Goal: Task Accomplishment & Management: Complete application form

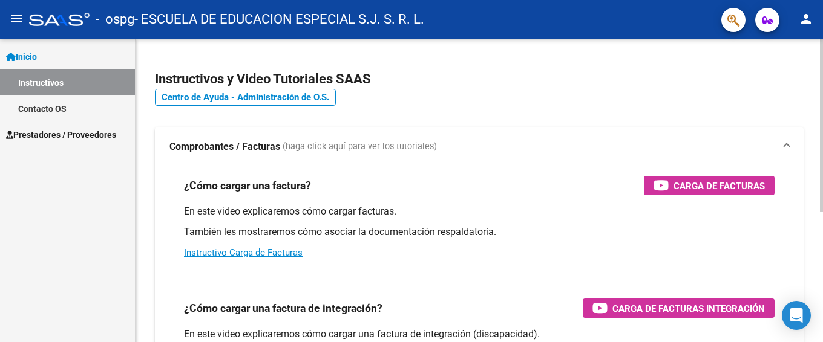
click at [237, 141] on strong "Comprobantes / Facturas" at bounding box center [224, 146] width 111 height 13
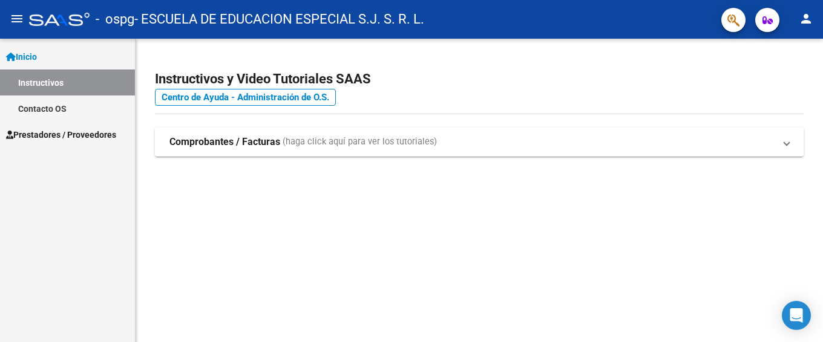
click at [372, 144] on span "(haga click aquí para ver los tutoriales)" at bounding box center [360, 142] width 154 height 13
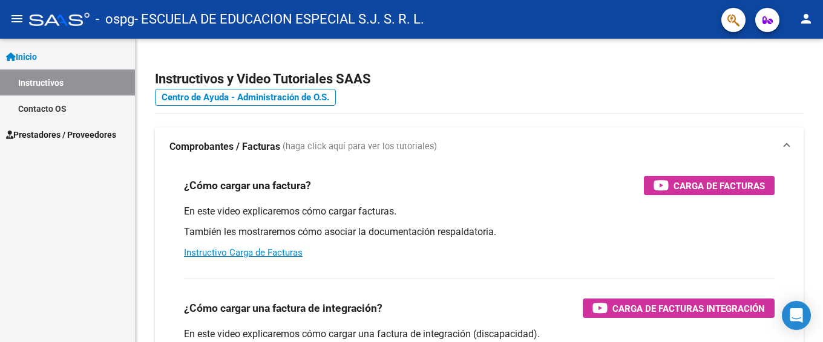
click at [56, 77] on link "Instructivos" at bounding box center [67, 83] width 135 height 26
click at [47, 58] on link "Inicio" at bounding box center [67, 57] width 135 height 26
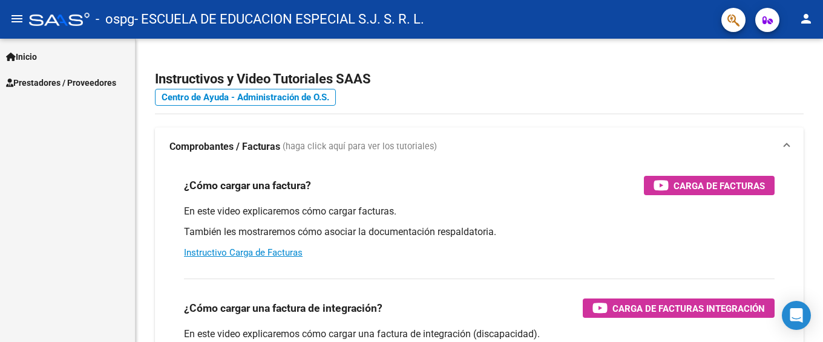
click at [47, 58] on link "Inicio" at bounding box center [67, 57] width 135 height 26
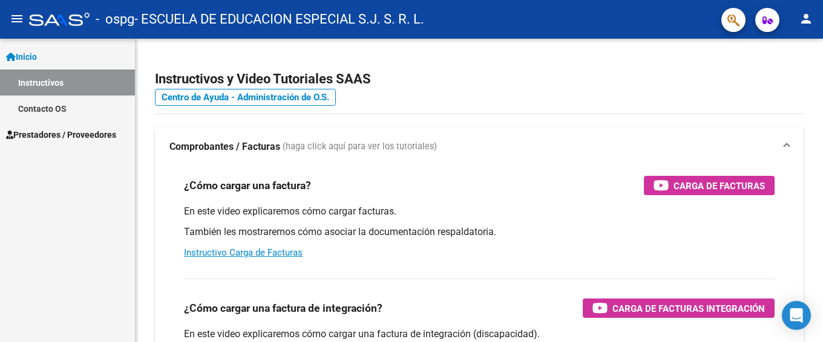
click at [50, 133] on span "Prestadores / Proveedores" at bounding box center [61, 134] width 110 height 13
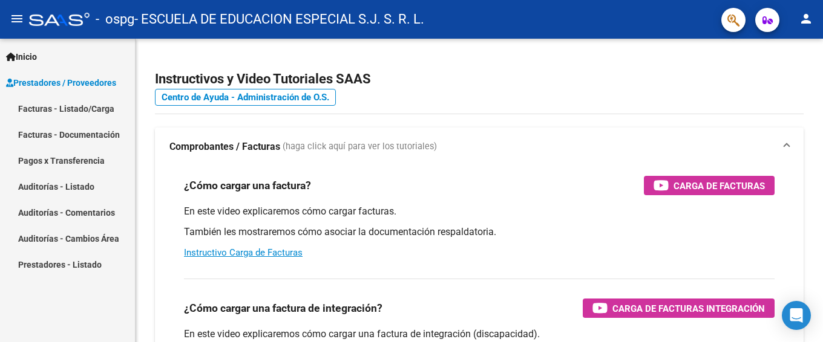
click at [39, 107] on link "Facturas - Listado/Carga" at bounding box center [67, 109] width 135 height 26
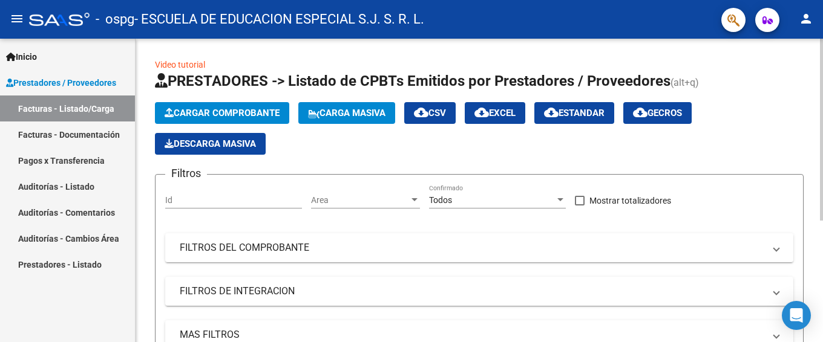
click at [218, 106] on button "Cargar Comprobante" at bounding box center [222, 113] width 134 height 22
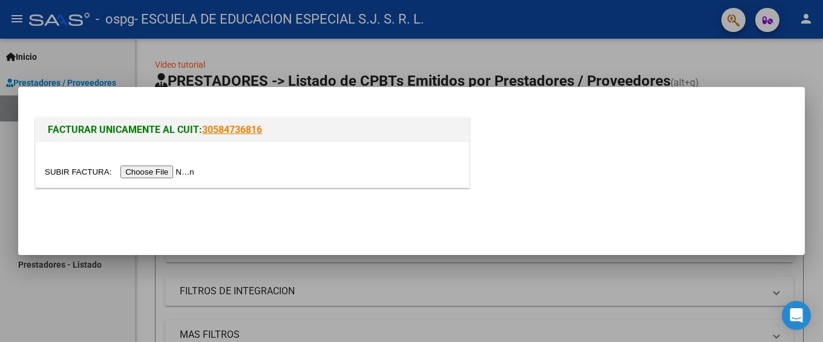
click at [178, 168] on input "file" at bounding box center [121, 172] width 153 height 13
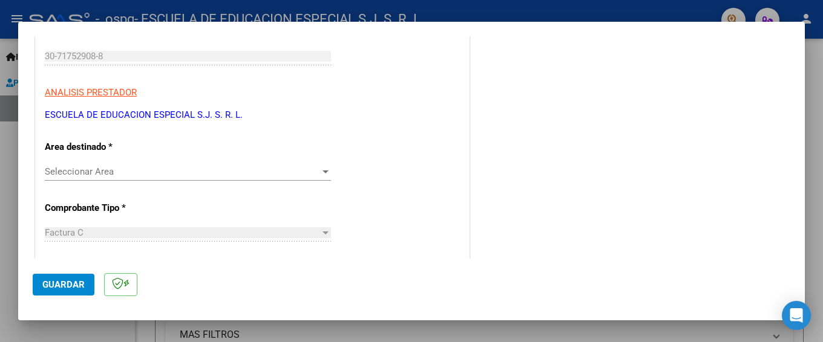
scroll to position [242, 0]
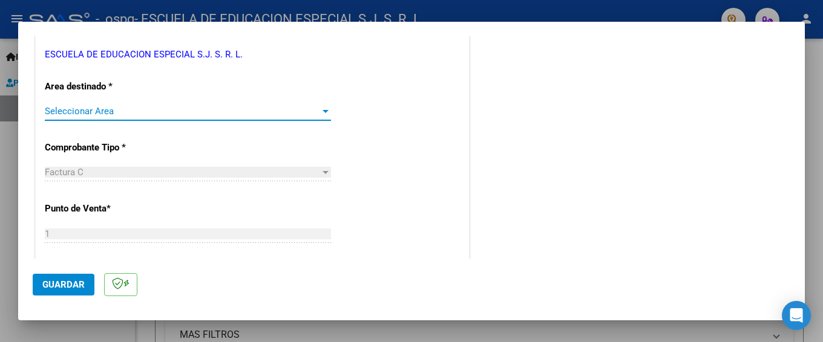
click at [322, 113] on div at bounding box center [325, 111] width 11 height 10
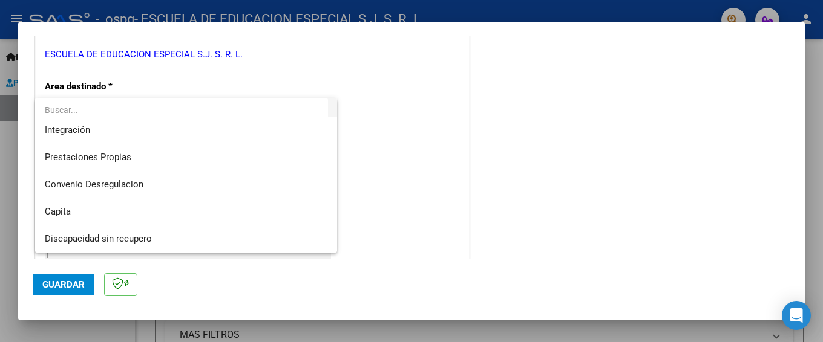
scroll to position [30, 0]
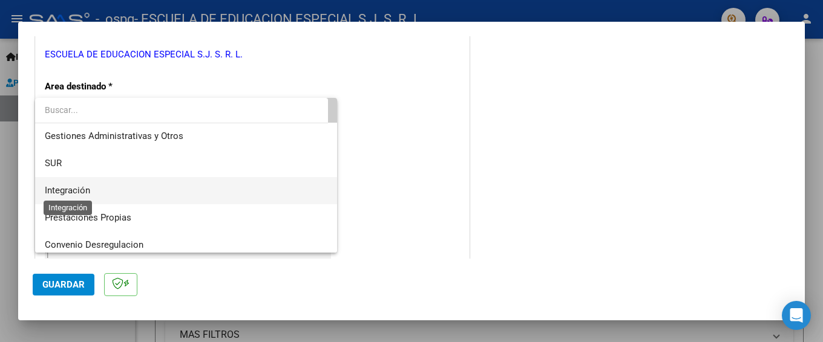
click at [77, 188] on span "Integración" at bounding box center [67, 190] width 45 height 11
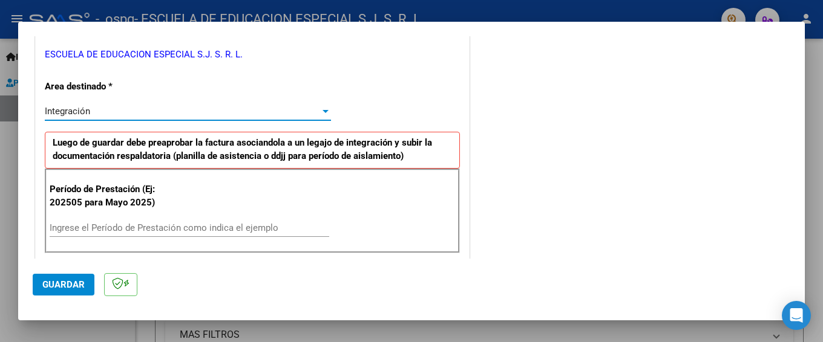
scroll to position [302, 0]
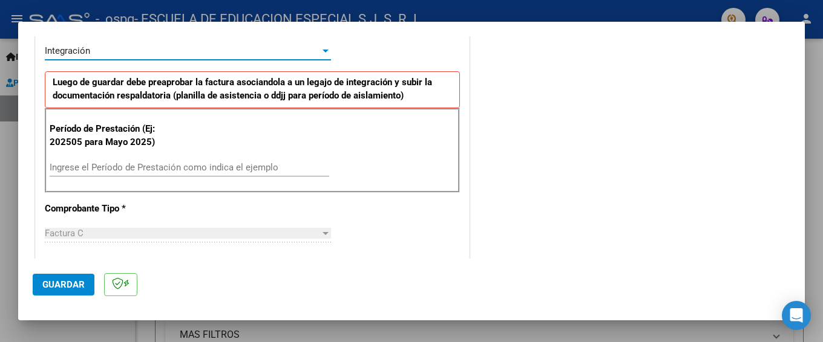
click at [105, 166] on input "Ingrese el Período de Prestación como indica el ejemplo" at bounding box center [189, 167] width 279 height 11
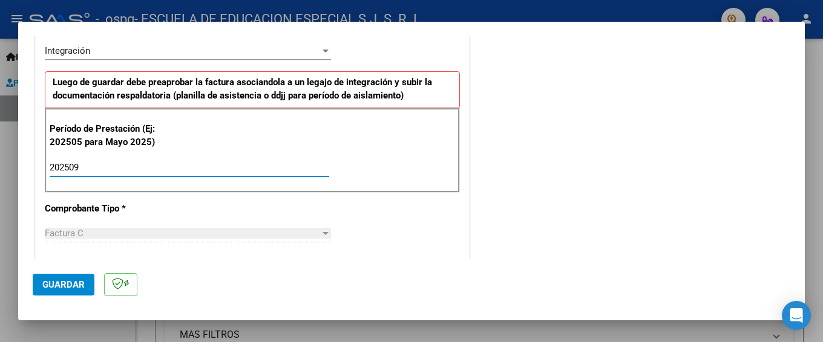
type input "202509"
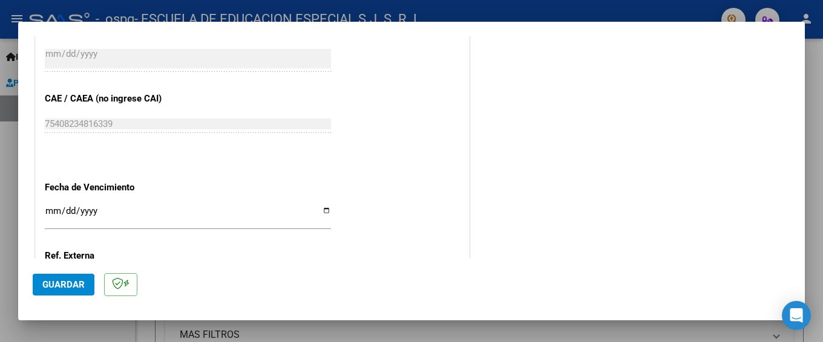
scroll to position [786, 0]
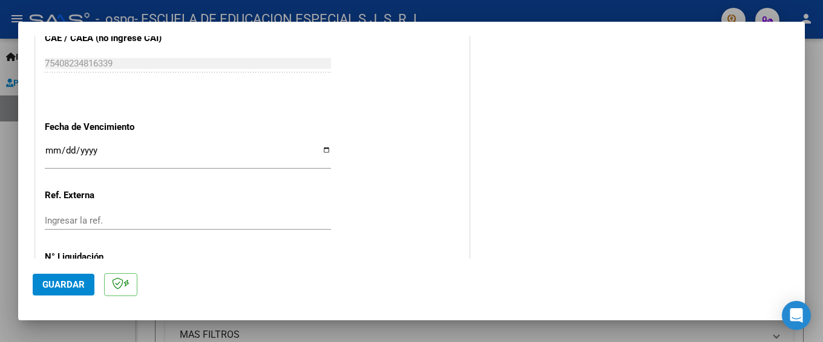
click at [324, 149] on input "Ingresar la fecha" at bounding box center [188, 155] width 286 height 19
type input "[DATE]"
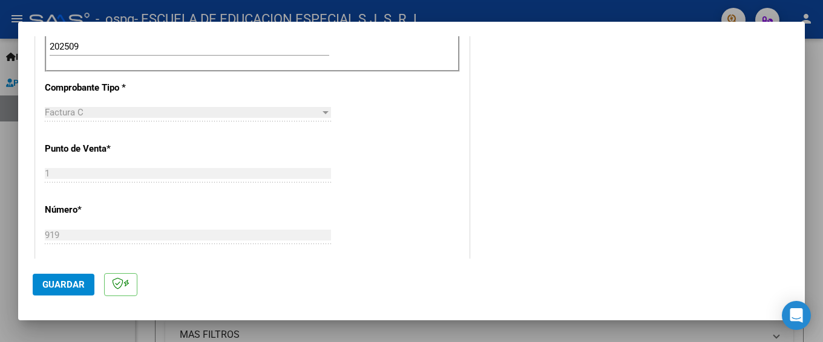
scroll to position [484, 0]
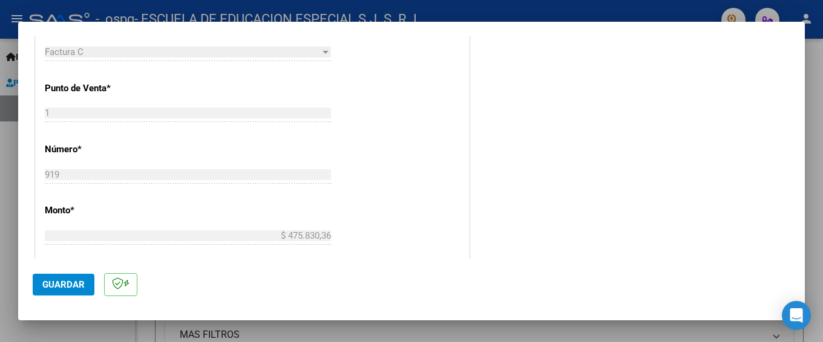
click at [53, 288] on span "Guardar" at bounding box center [63, 284] width 42 height 11
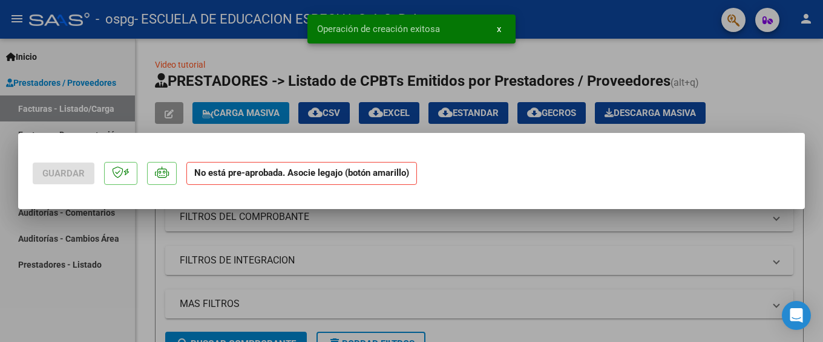
scroll to position [0, 0]
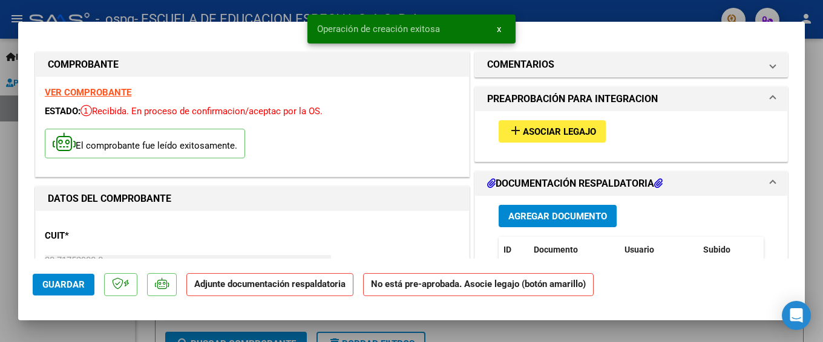
click at [520, 220] on span "Agregar Documento" at bounding box center [557, 216] width 99 height 11
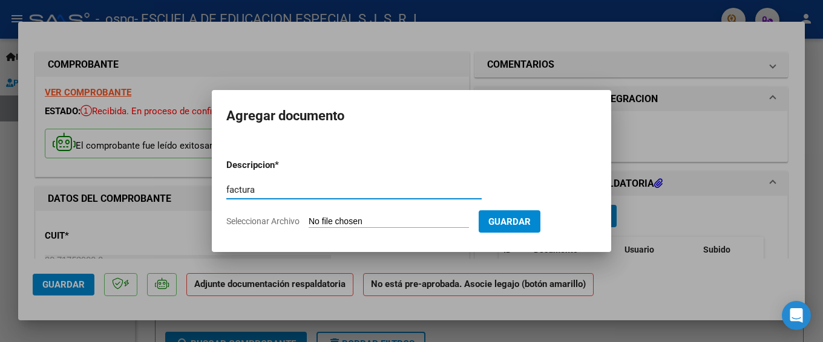
type input "factura"
click at [333, 221] on input "Seleccionar Archivo" at bounding box center [389, 222] width 160 height 11
type input "C:\fakepath\30717529088_011_00001_00000919.pdf"
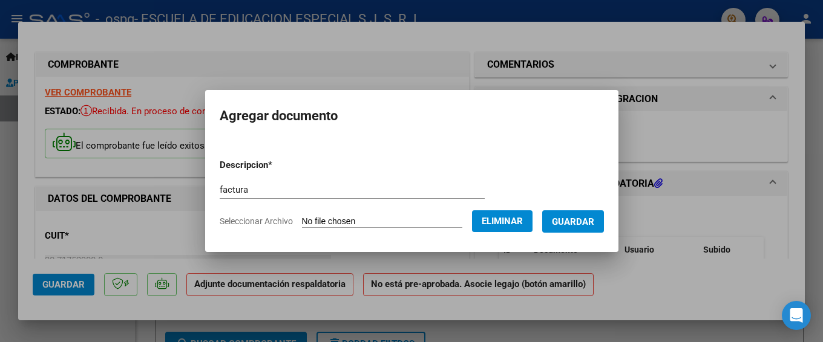
click at [590, 226] on span "Guardar" at bounding box center [573, 222] width 42 height 11
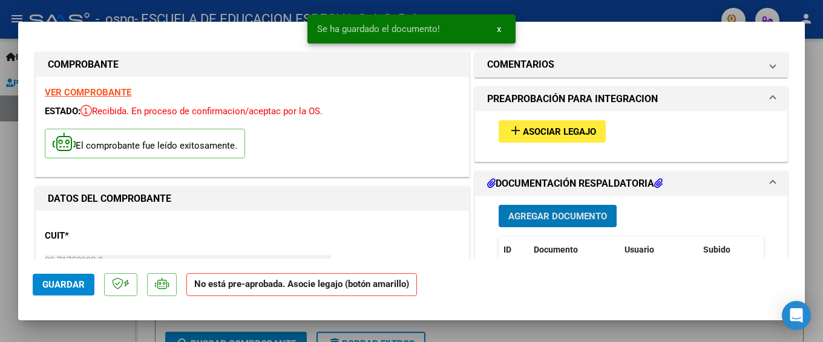
click at [567, 217] on span "Agregar Documento" at bounding box center [557, 216] width 99 height 11
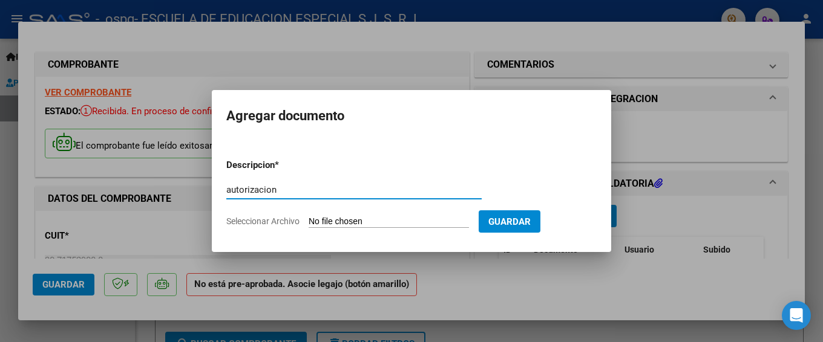
type input "autorizacion"
click at [338, 226] on input "Seleccionar Archivo" at bounding box center [389, 222] width 160 height 11
click at [334, 217] on input "Seleccionar Archivo" at bounding box center [389, 222] width 160 height 11
type input "C:\fakepath\AUTORIZACION [PERSON_NAME] S INTEGRACION.pdf"
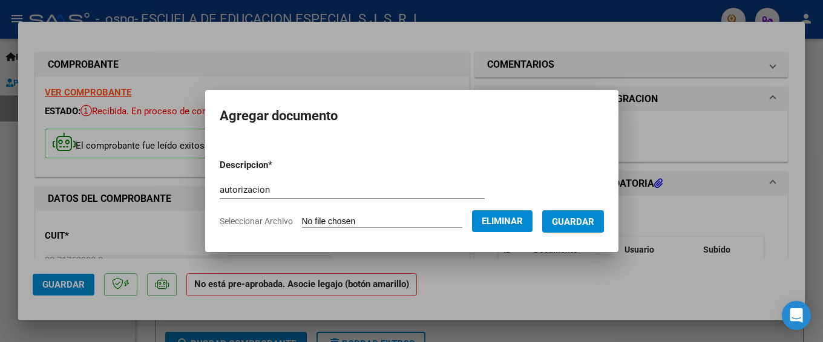
click at [575, 227] on span "Guardar" at bounding box center [573, 222] width 42 height 11
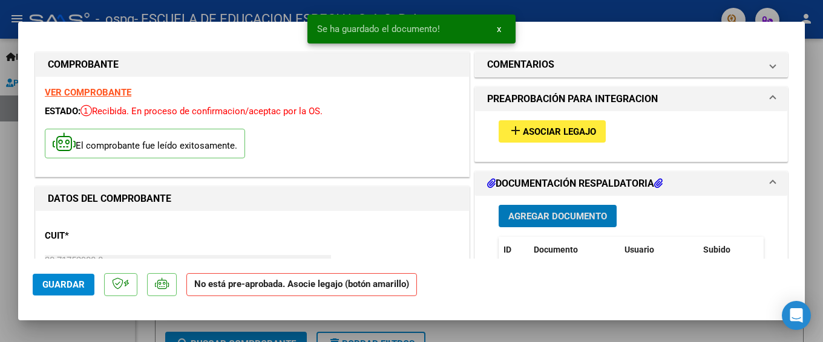
click at [572, 218] on span "Agregar Documento" at bounding box center [557, 216] width 99 height 11
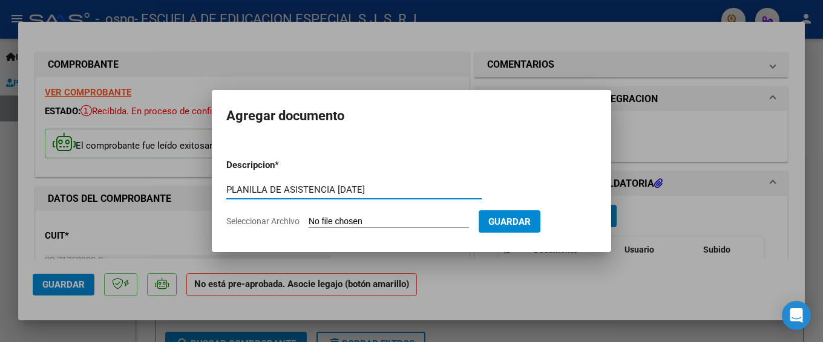
type input "PLANILLA DE ASISTENCIA [DATE]"
click at [346, 223] on input "Seleccionar Archivo" at bounding box center [389, 222] width 160 height 11
type input "C:\fakepath\PLANILLA A [DATE] [PERSON_NAME]pdf"
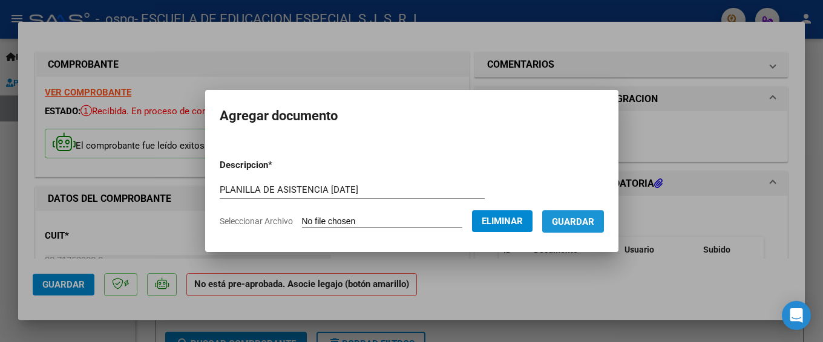
click at [590, 226] on span "Guardar" at bounding box center [573, 222] width 42 height 11
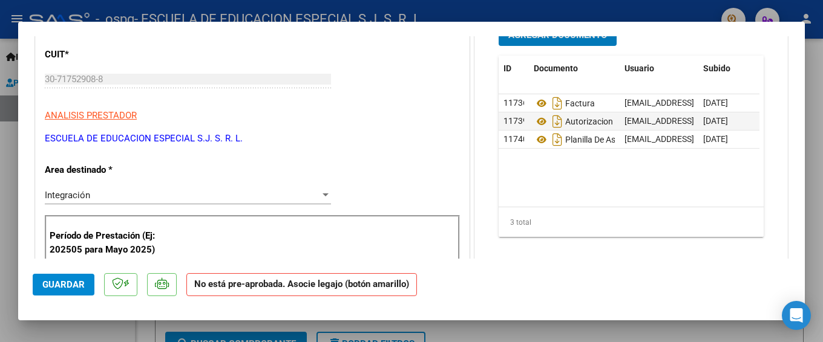
scroll to position [60, 0]
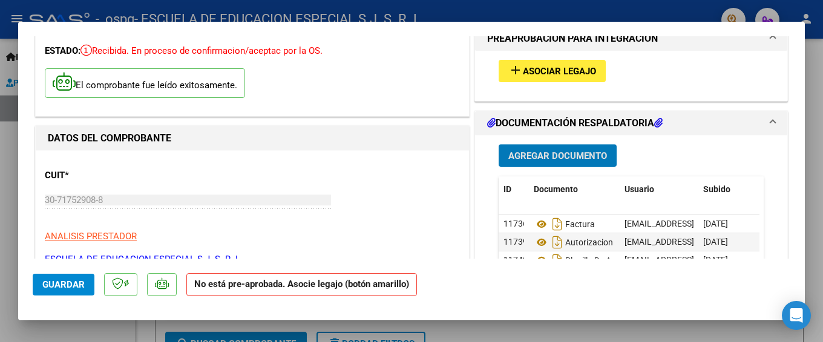
click at [552, 76] on span "Asociar Legajo" at bounding box center [559, 71] width 73 height 11
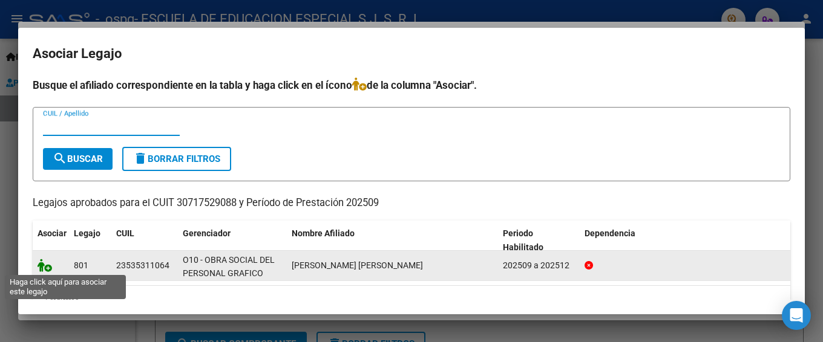
click at [45, 268] on icon at bounding box center [45, 265] width 15 height 13
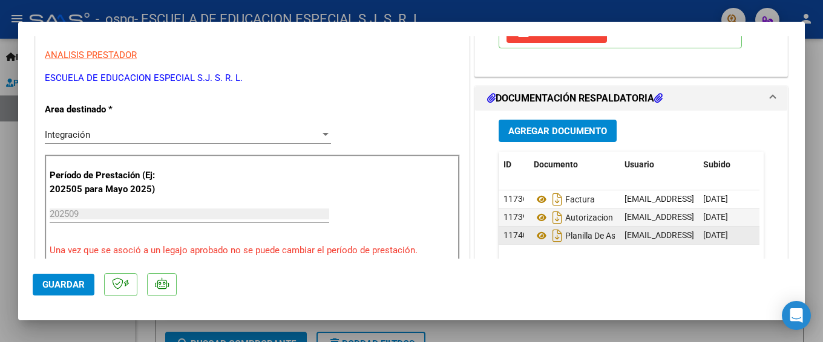
scroll to position [302, 0]
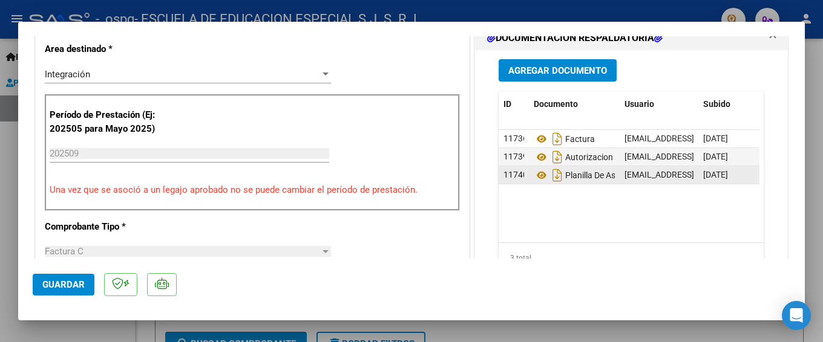
click at [725, 172] on span "[DATE]" at bounding box center [715, 175] width 25 height 10
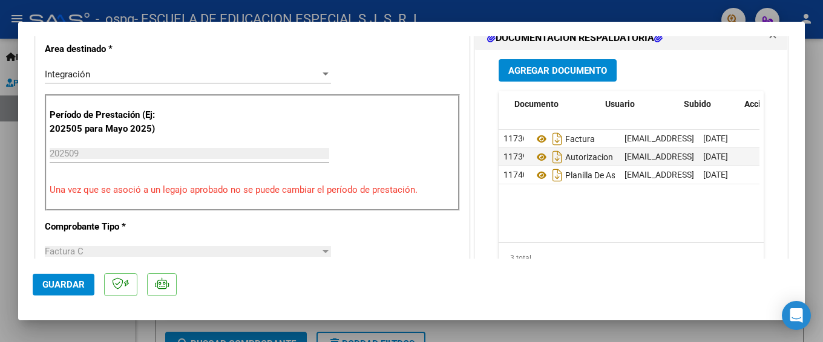
scroll to position [0, 60]
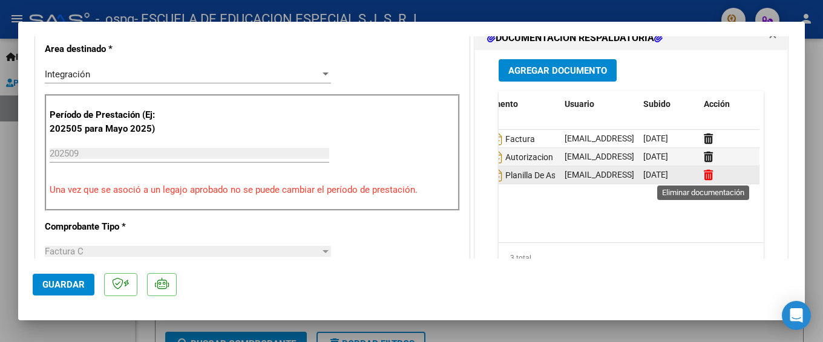
click at [704, 178] on icon at bounding box center [708, 174] width 9 height 11
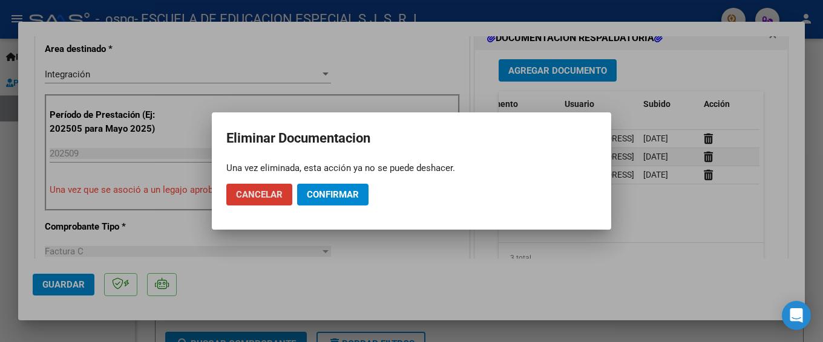
click at [320, 194] on span "Confirmar" at bounding box center [333, 194] width 52 height 11
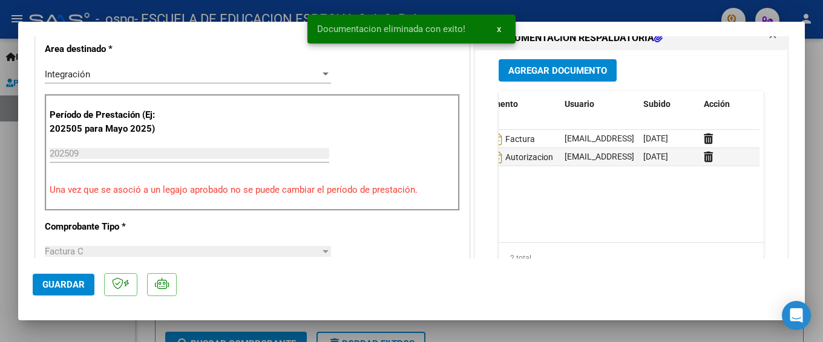
scroll to position [0, 0]
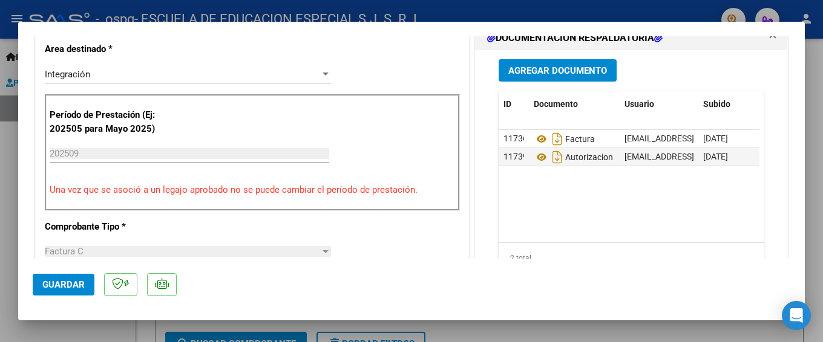
click at [552, 67] on span "Agregar Documento" at bounding box center [557, 70] width 99 height 11
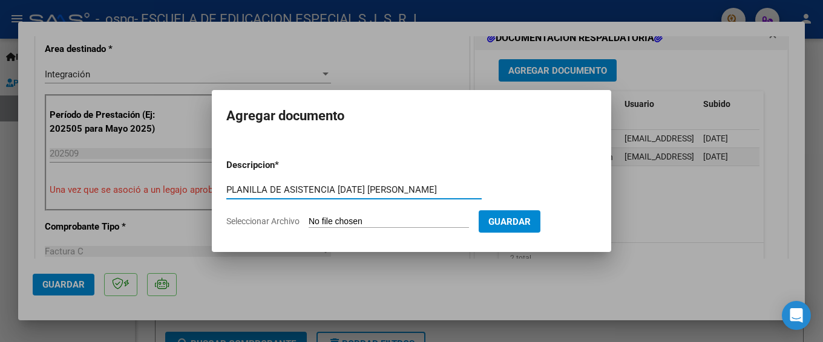
type input "PLANILLA DE ASISTENCIA [DATE] [PERSON_NAME]"
click at [359, 221] on input "Seleccionar Archivo" at bounding box center [389, 222] width 160 height 11
type input "C:\fakepath\PLANILLA [PERSON_NAME] [DATE].pdf"
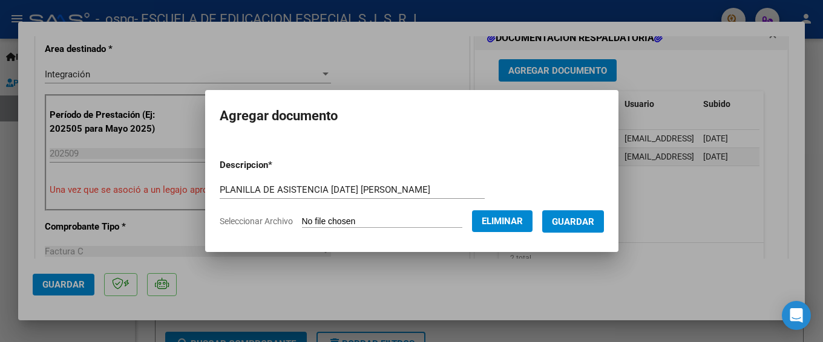
click at [589, 227] on span "Guardar" at bounding box center [573, 222] width 42 height 11
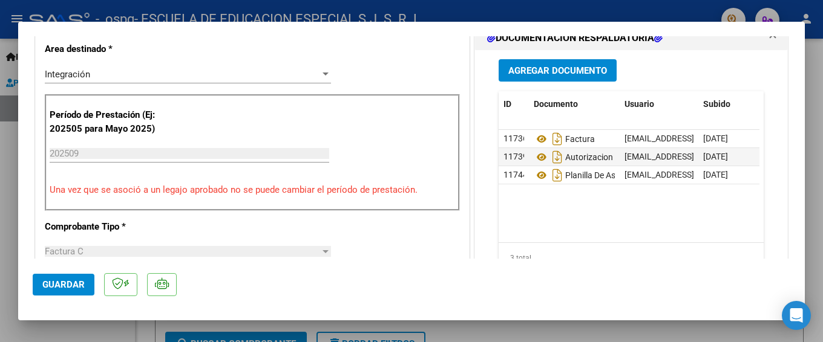
click at [48, 280] on span "Guardar" at bounding box center [63, 284] width 42 height 11
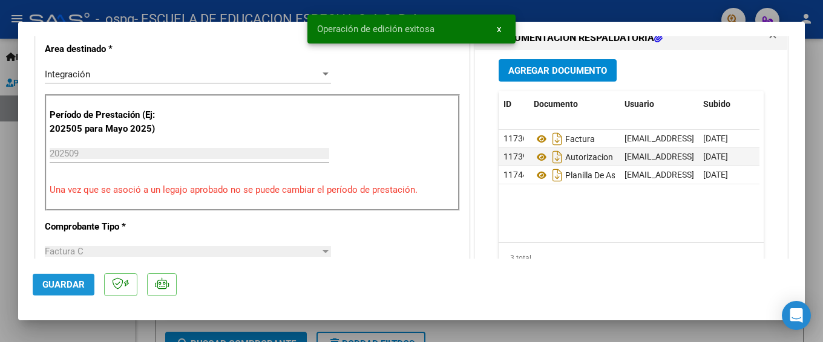
click at [50, 279] on span "Guardar" at bounding box center [63, 284] width 42 height 11
click at [540, 285] on mat-dialog-actions "Guardar" at bounding box center [411, 283] width 757 height 48
click at [500, 28] on span "x" at bounding box center [499, 29] width 4 height 11
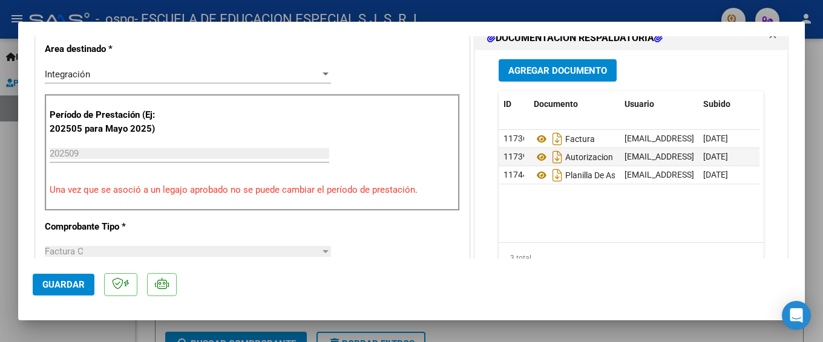
click at [416, 327] on div at bounding box center [411, 171] width 823 height 342
type input "$ 0,00"
